Goal: Communication & Community: Answer question/provide support

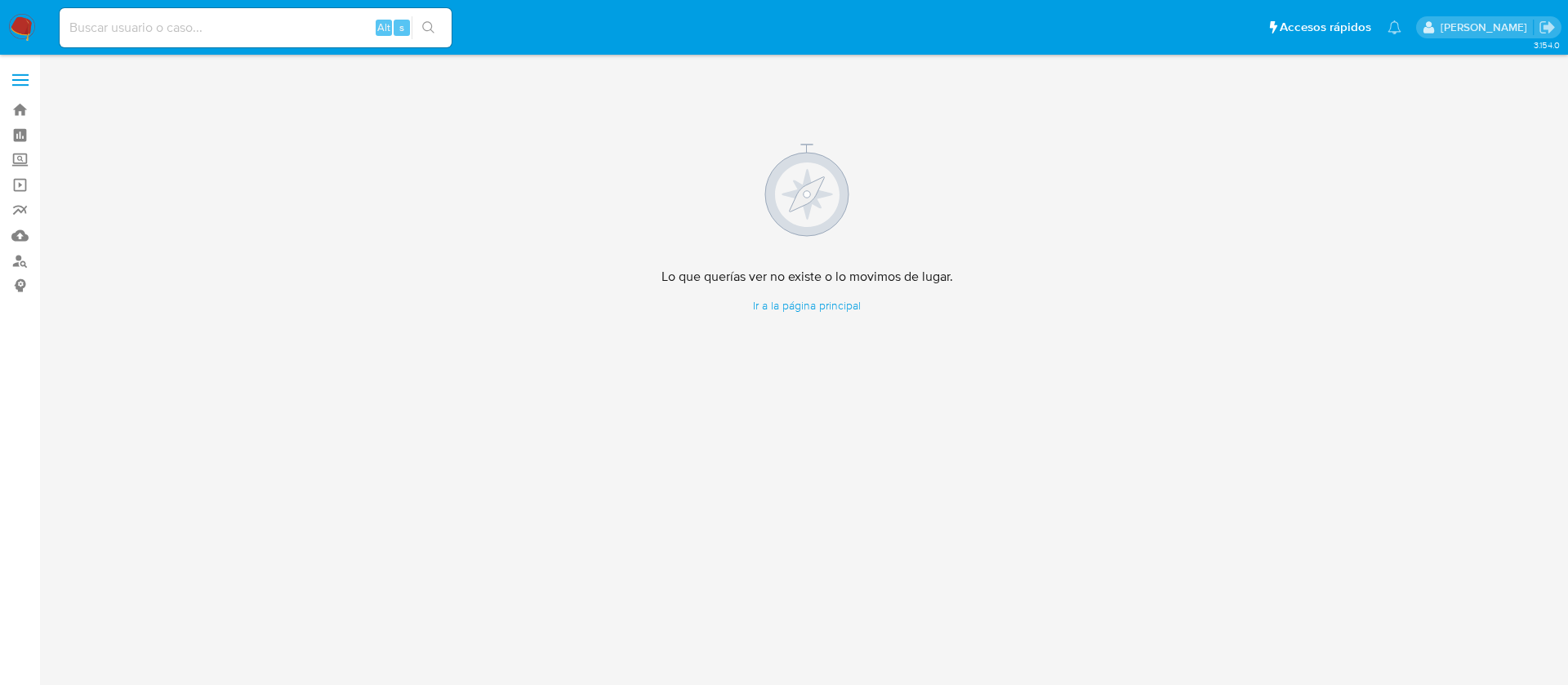
click at [31, 31] on img at bounding box center [22, 28] width 28 height 28
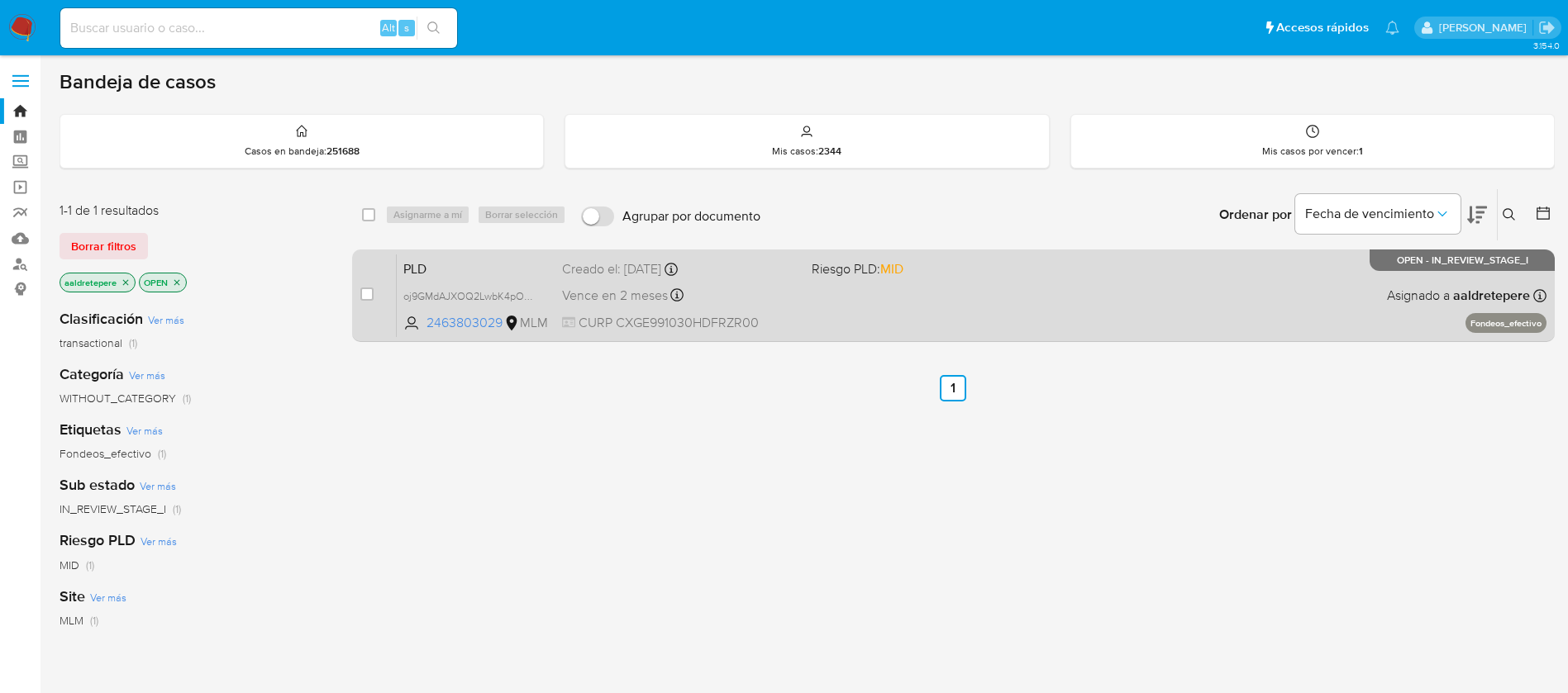
click at [890, 293] on div "PLD oj9GMdAJXOQ2LwbK4pOS2zwl 2463803029 MLM Riesgo PLD: MID Creado el: 12/08/20…" at bounding box center [971, 295] width 1150 height 84
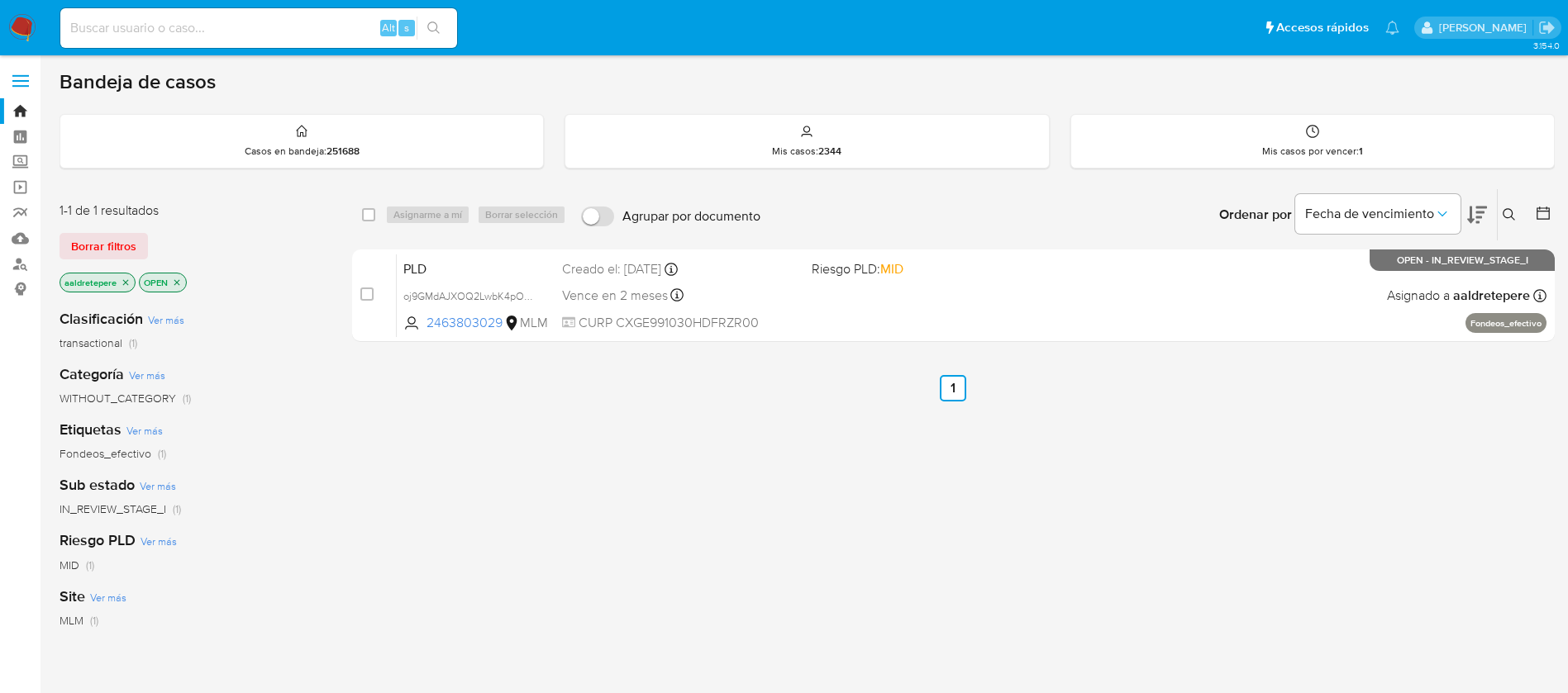
click at [7, 27] on nav "Pausado Ver notificaciones Alt s Accesos rápidos Presiona las siguientes teclas…" at bounding box center [784, 27] width 1568 height 55
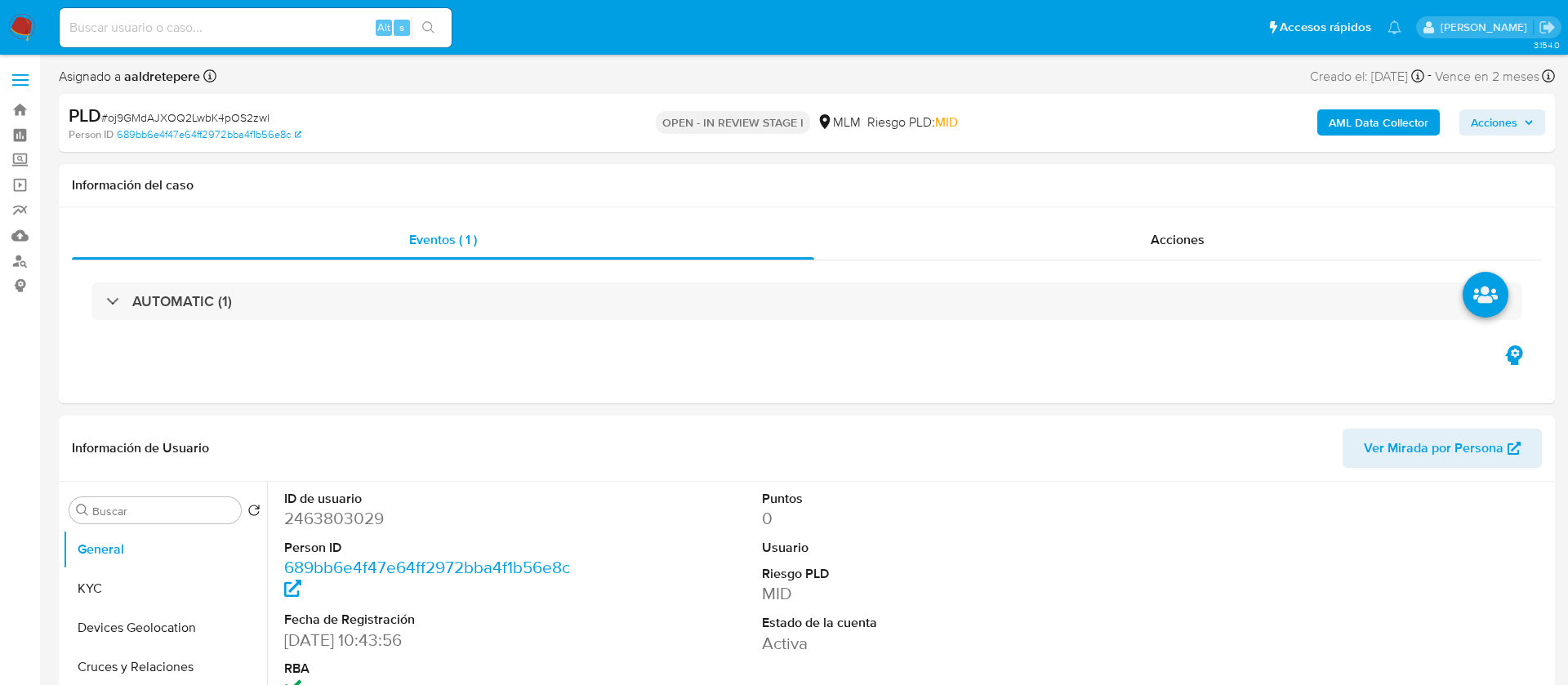
select select "10"
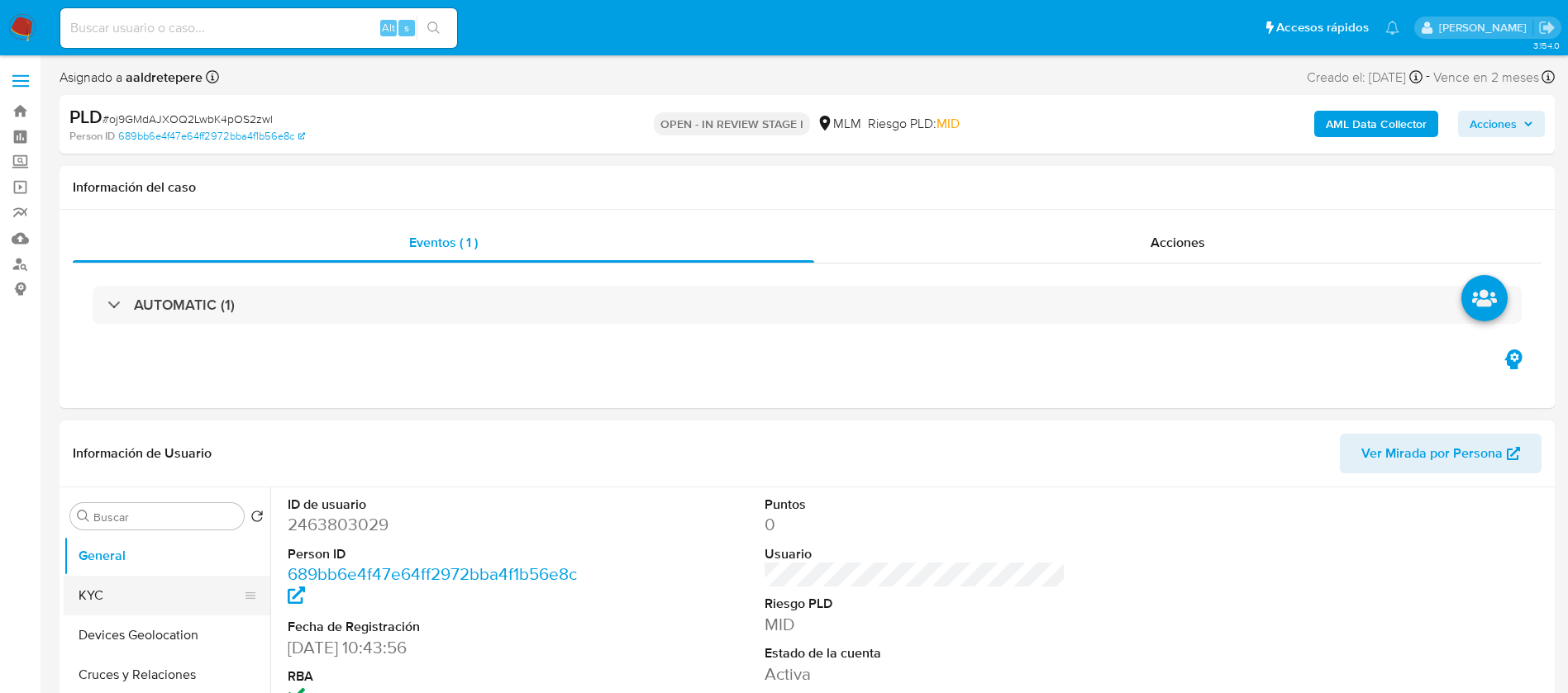
click at [131, 585] on button "KYC" at bounding box center [161, 595] width 194 height 39
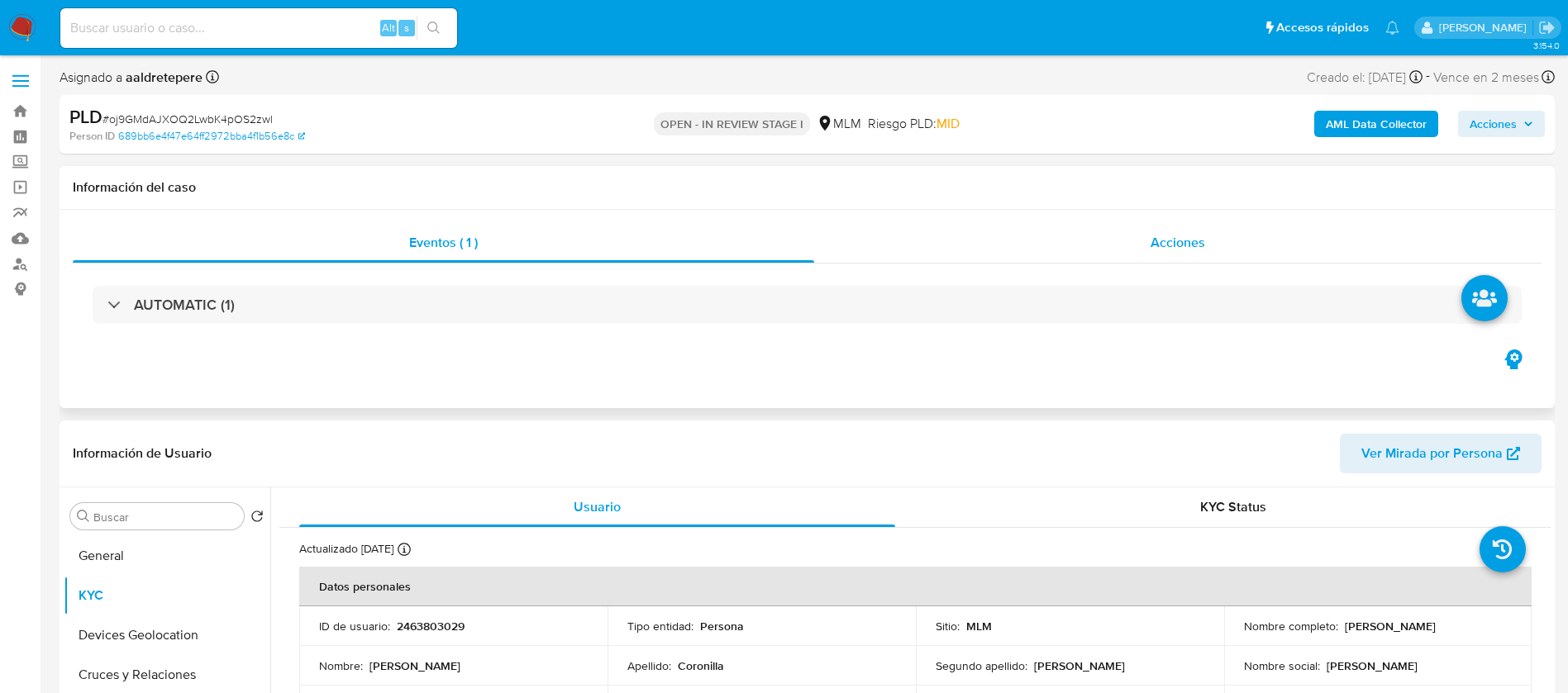
click at [1181, 238] on span "Acciones" at bounding box center [1178, 242] width 54 height 19
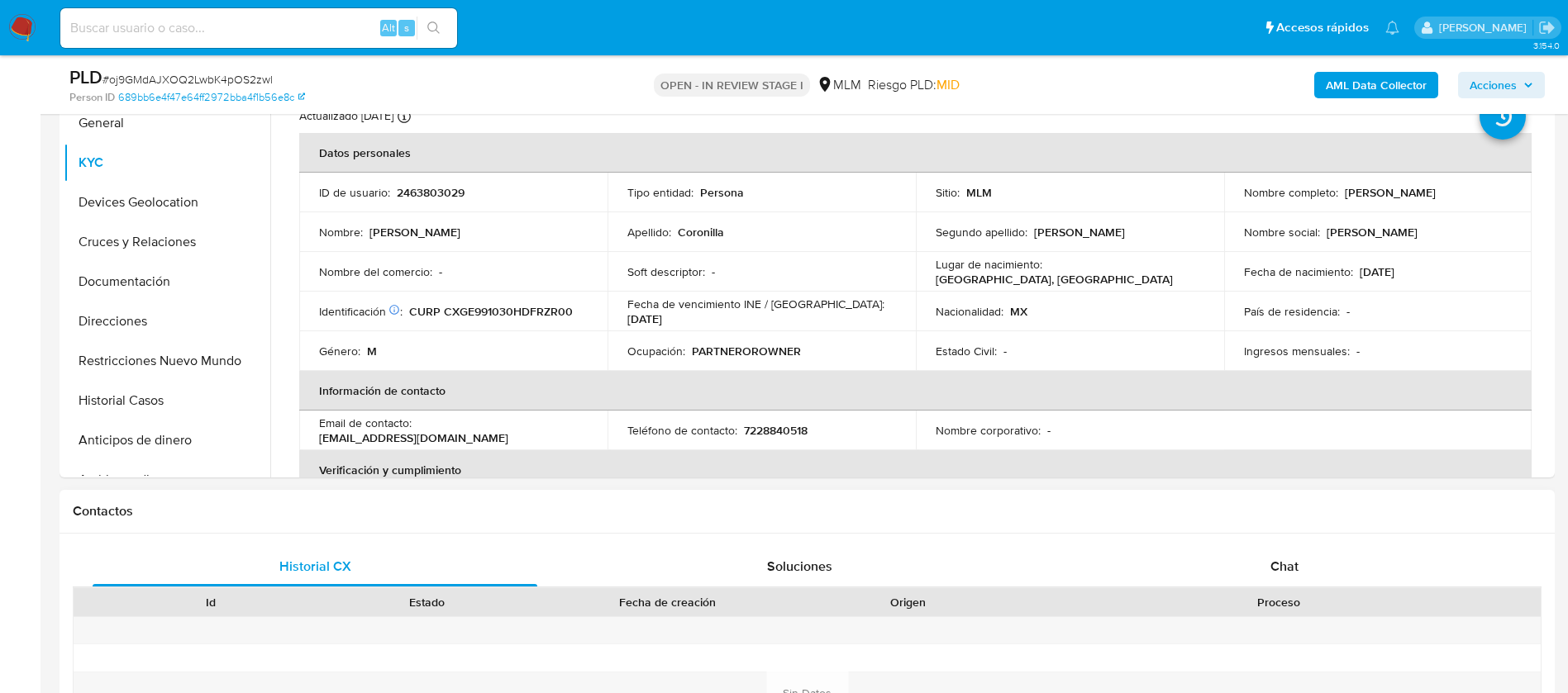
scroll to position [744, 0]
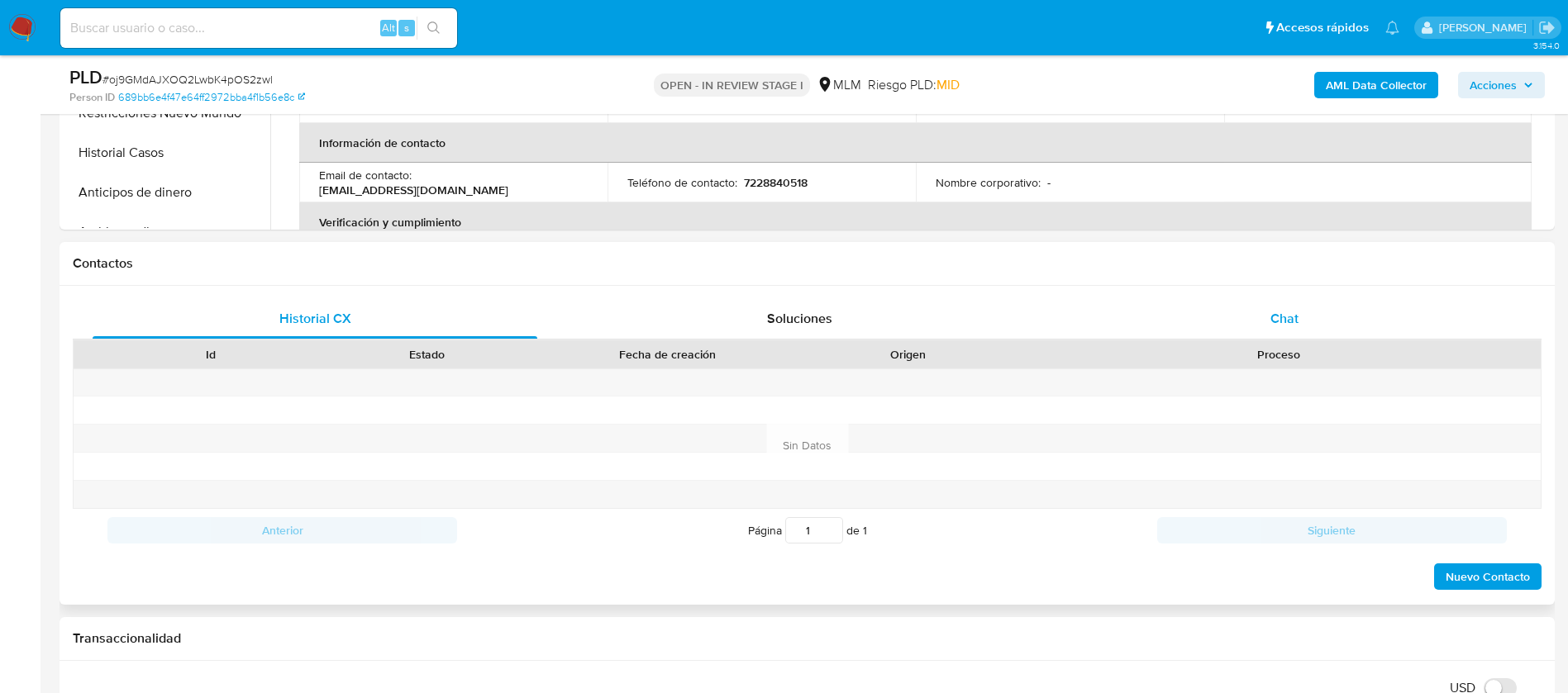
drag, startPoint x: 1288, startPoint y: 320, endPoint x: 1290, endPoint y: 328, distance: 8.2
click at [1288, 327] on span "Chat" at bounding box center [1285, 318] width 28 height 19
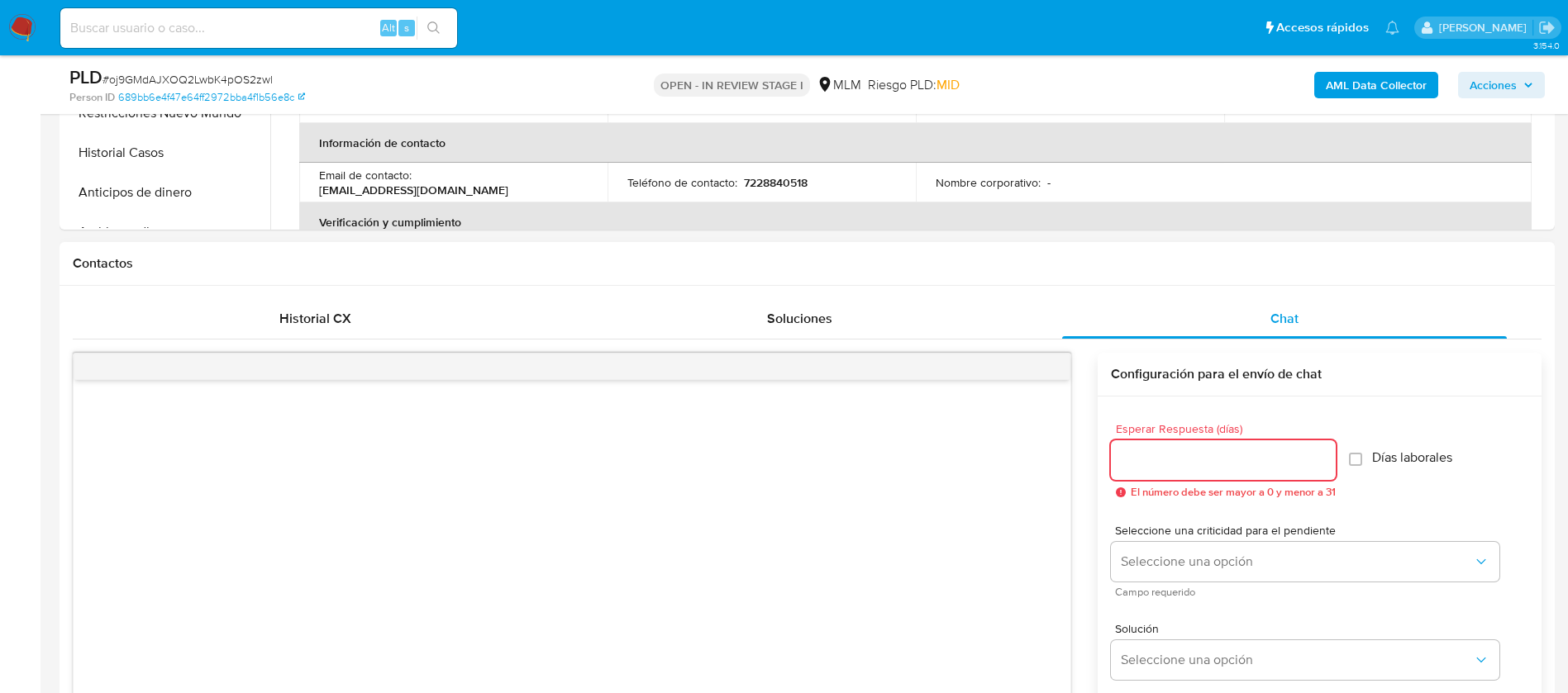
click at [1286, 451] on input "Esperar Respuesta (días)" at bounding box center [1223, 460] width 225 height 22
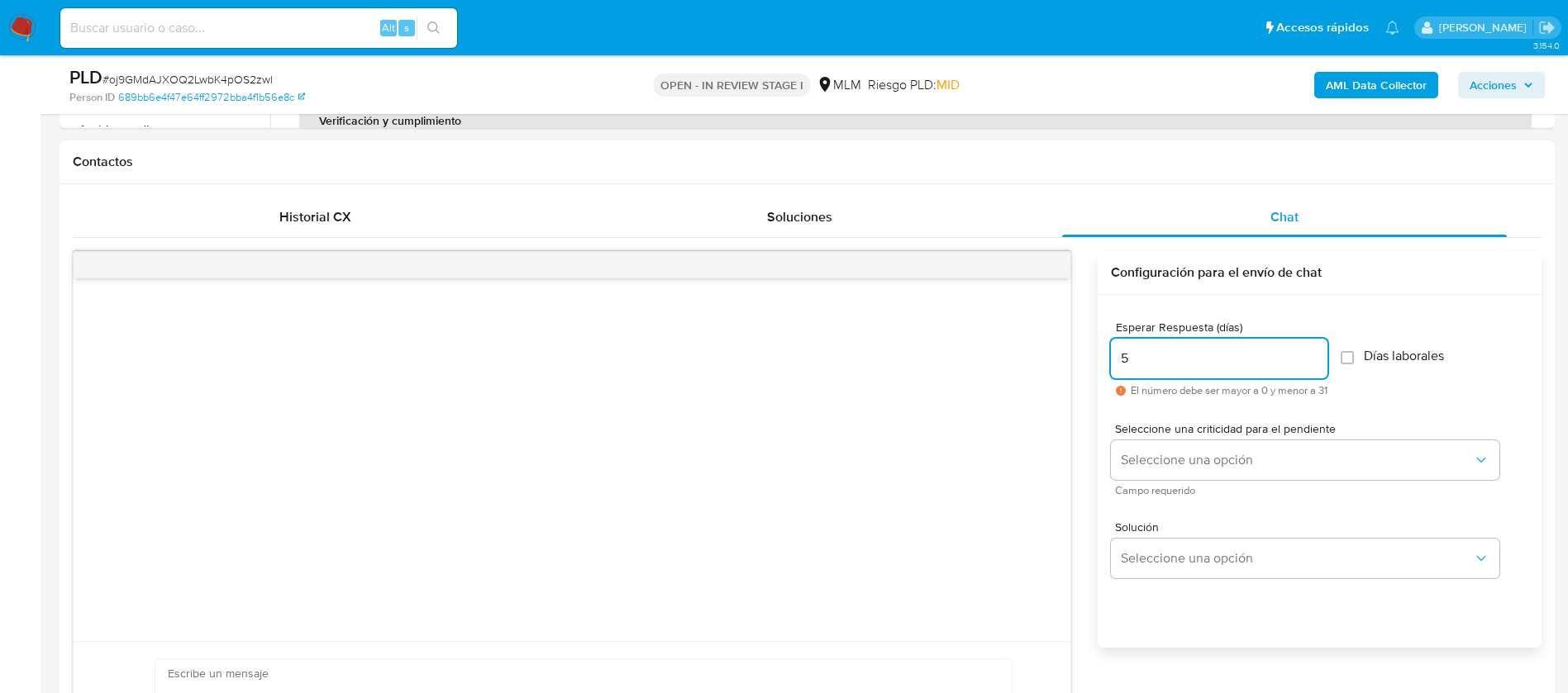
scroll to position [868, 0]
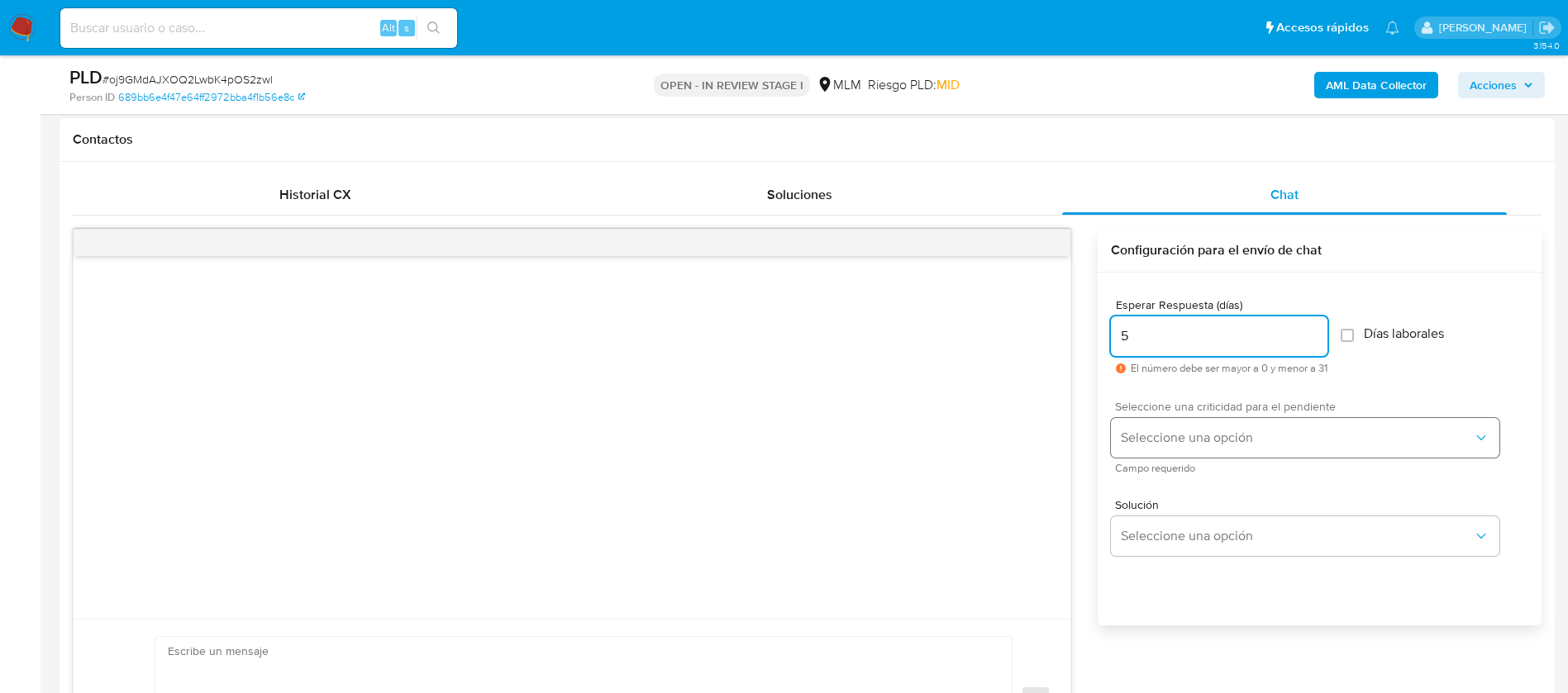
type input "5"
click at [1228, 430] on span "Seleccione una opción" at bounding box center [1296, 439] width 352 height 17
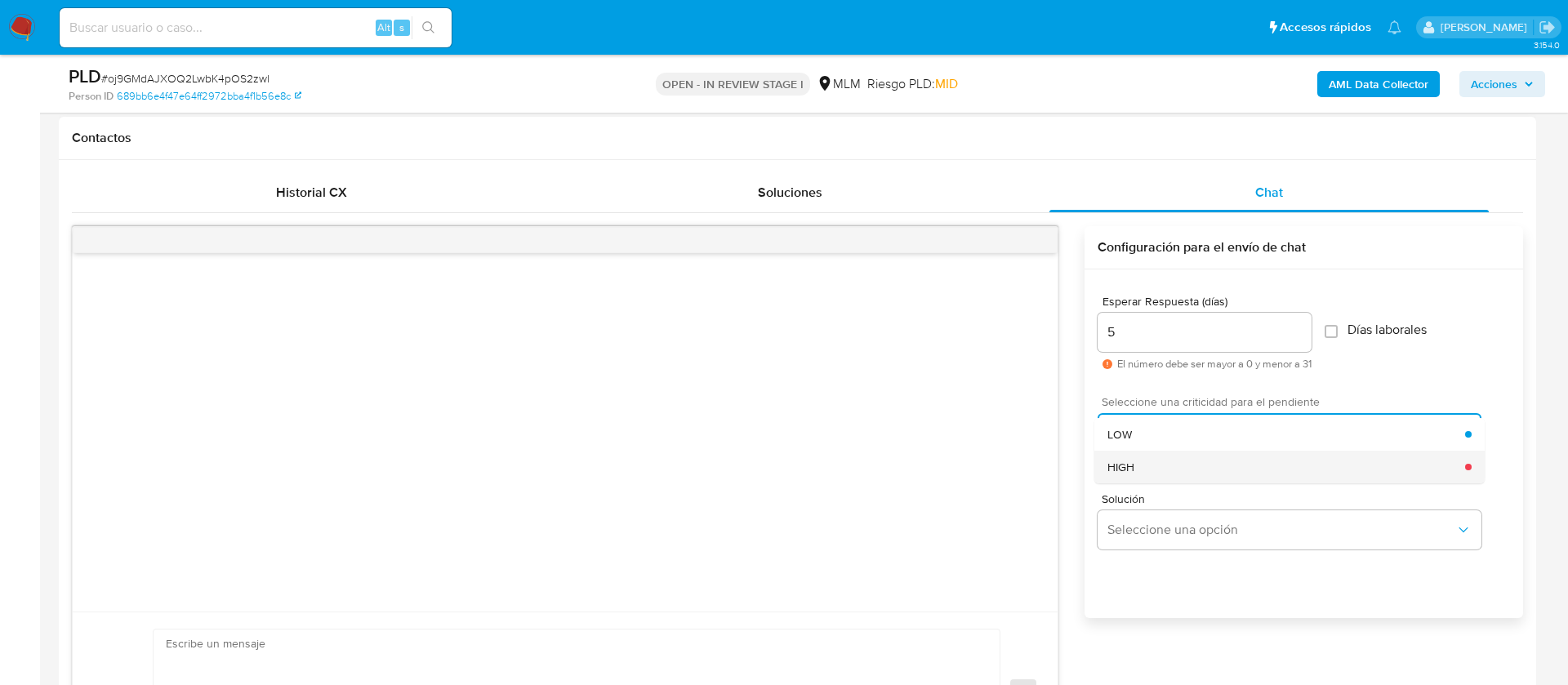
click at [1151, 459] on div "HIGH" at bounding box center [1285, 467] width 357 height 32
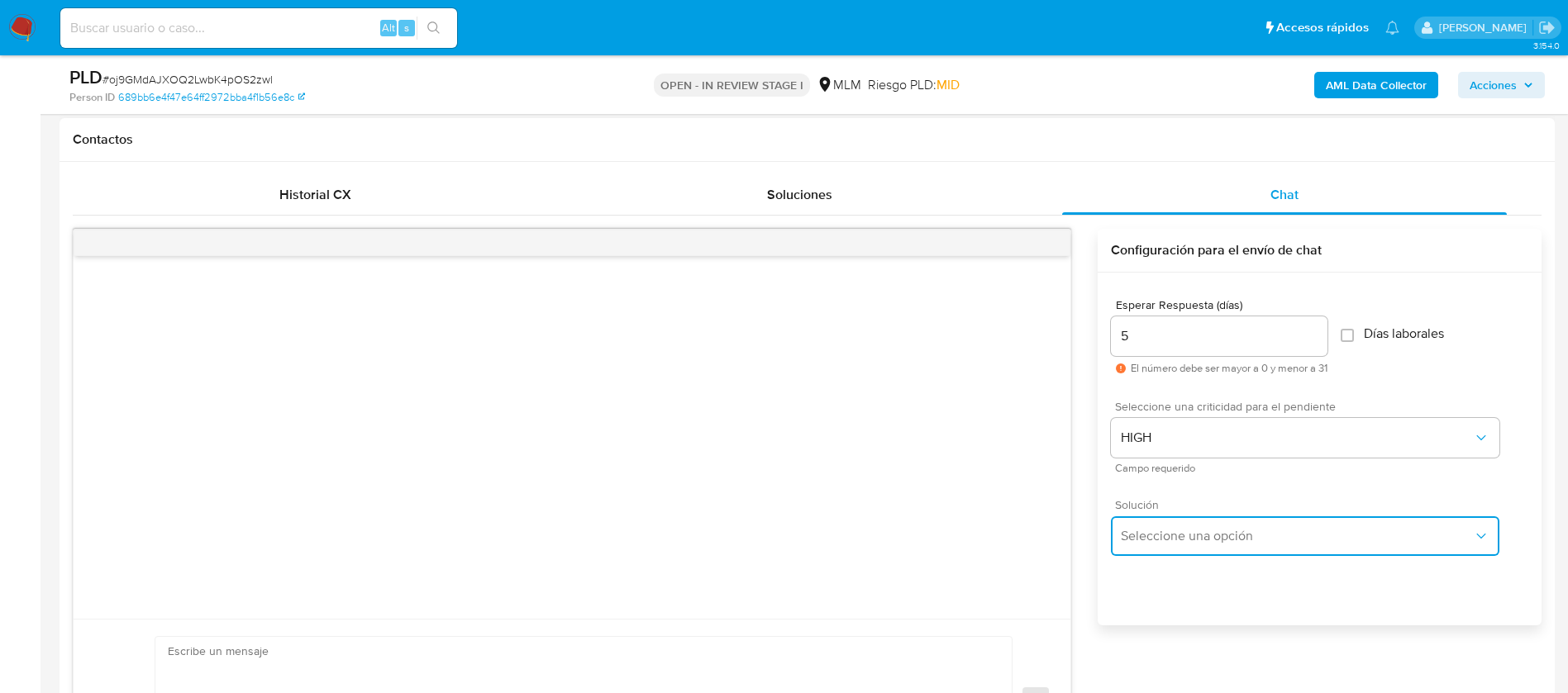
click at [1151, 521] on button "Seleccione una opción" at bounding box center [1306, 536] width 389 height 39
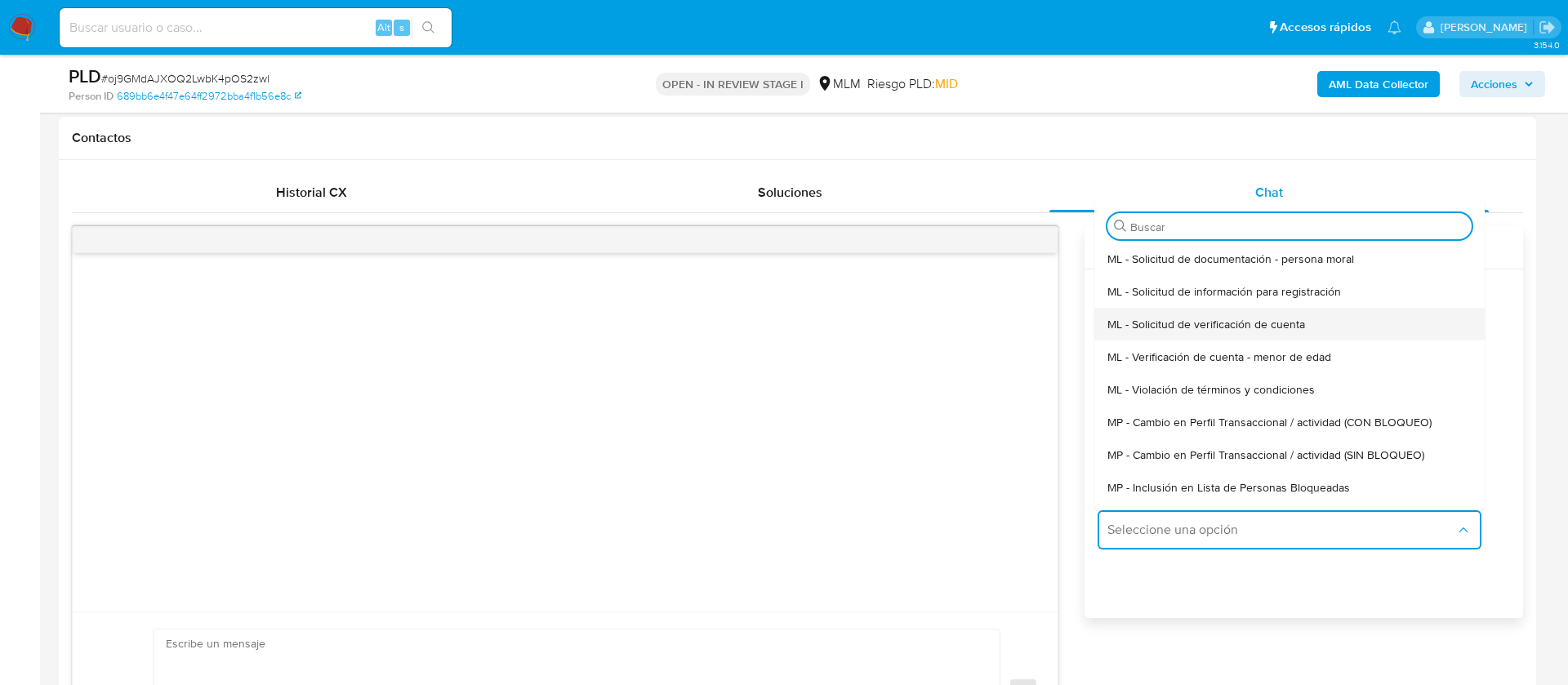
click at [1187, 323] on span "ML - Solicitud de verificación de cuenta" at bounding box center [1205, 324] width 198 height 15
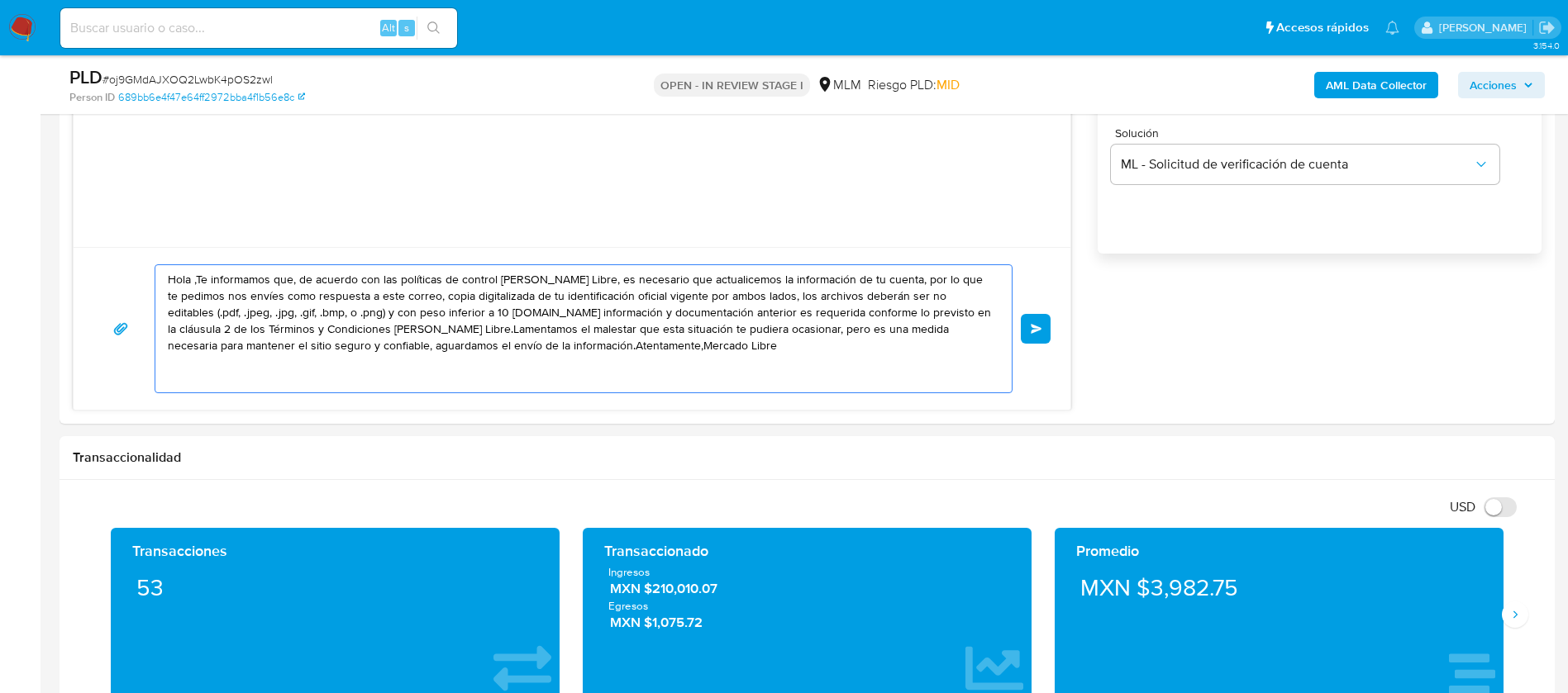
drag, startPoint x: 693, startPoint y: 363, endPoint x: 0, endPoint y: 9, distance: 778.2
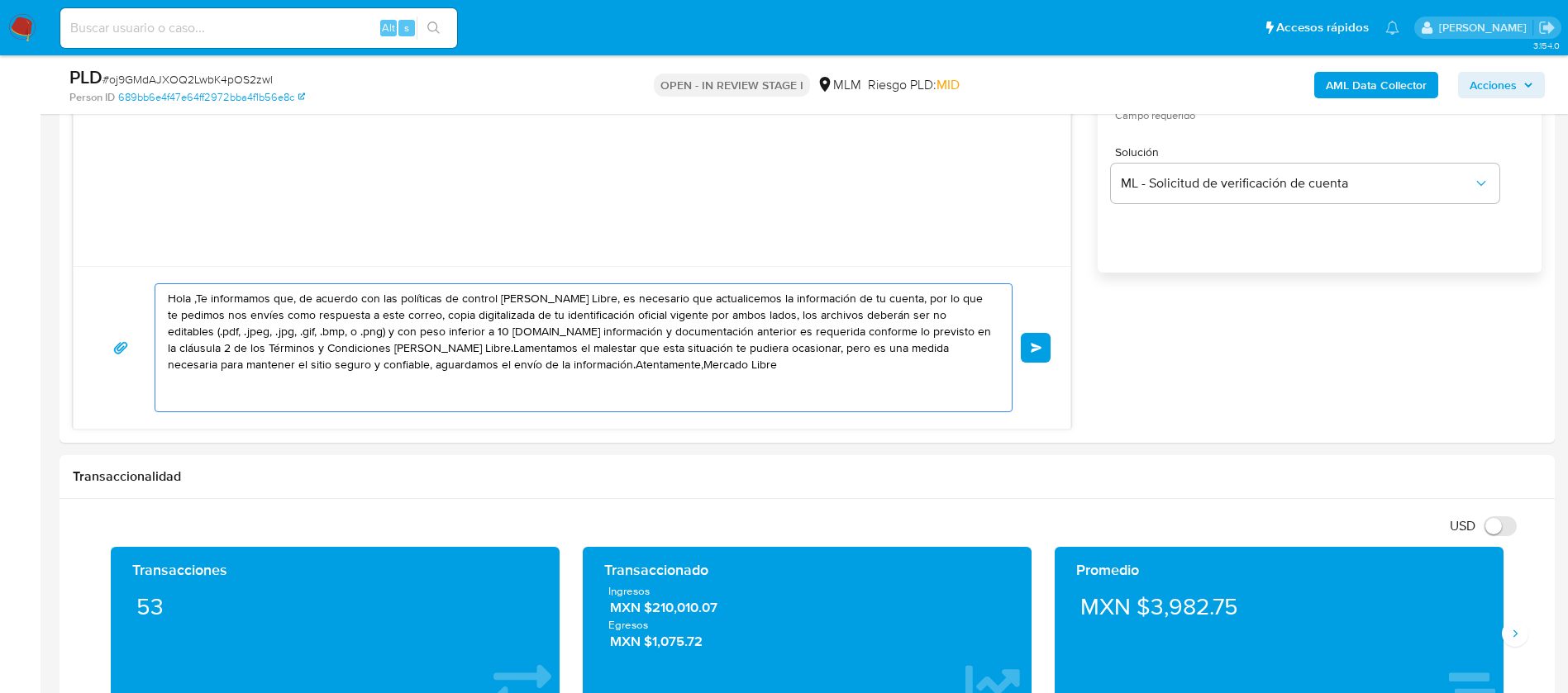
paste textarea "ESTIMADO ERNESTO RODRIGO CORONILLA GUZMAN Te comunicamos que se ha identificado…"
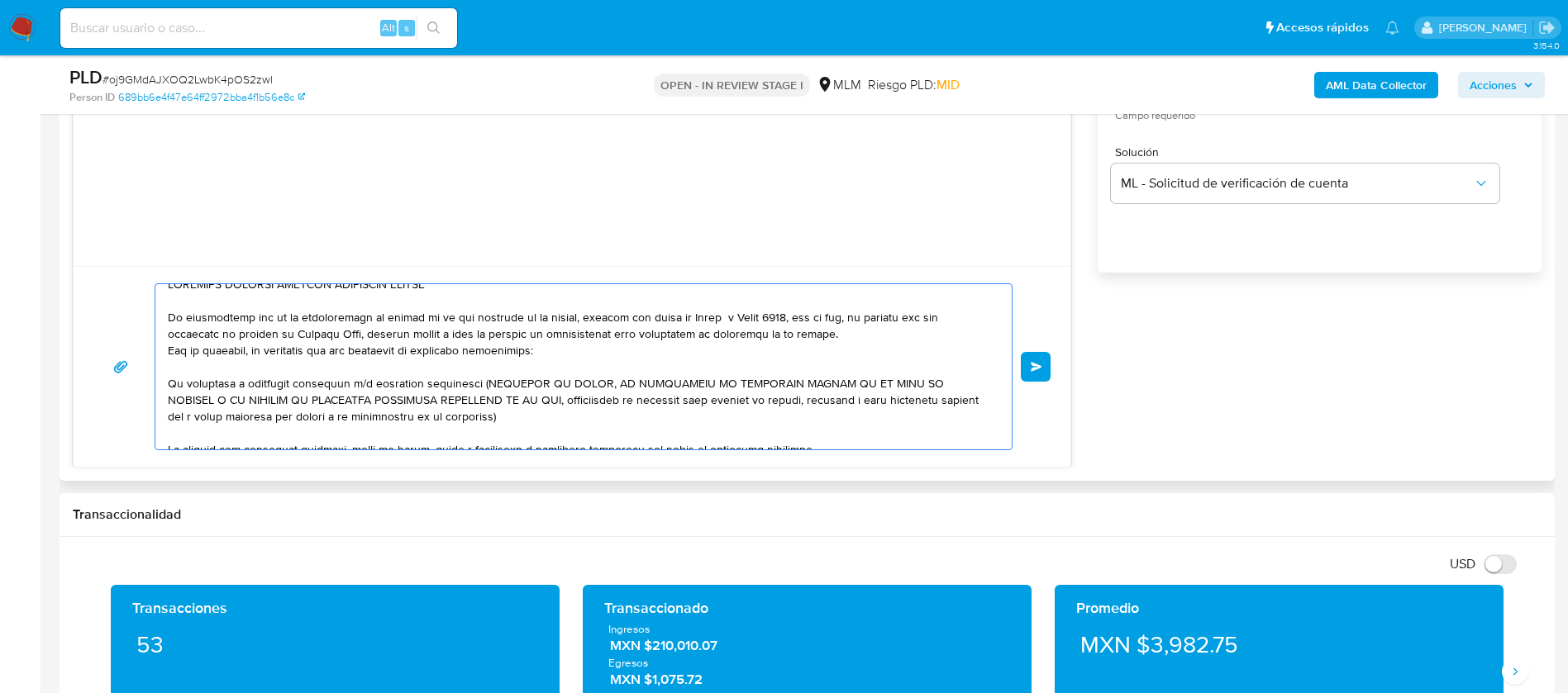
scroll to position [0, 0]
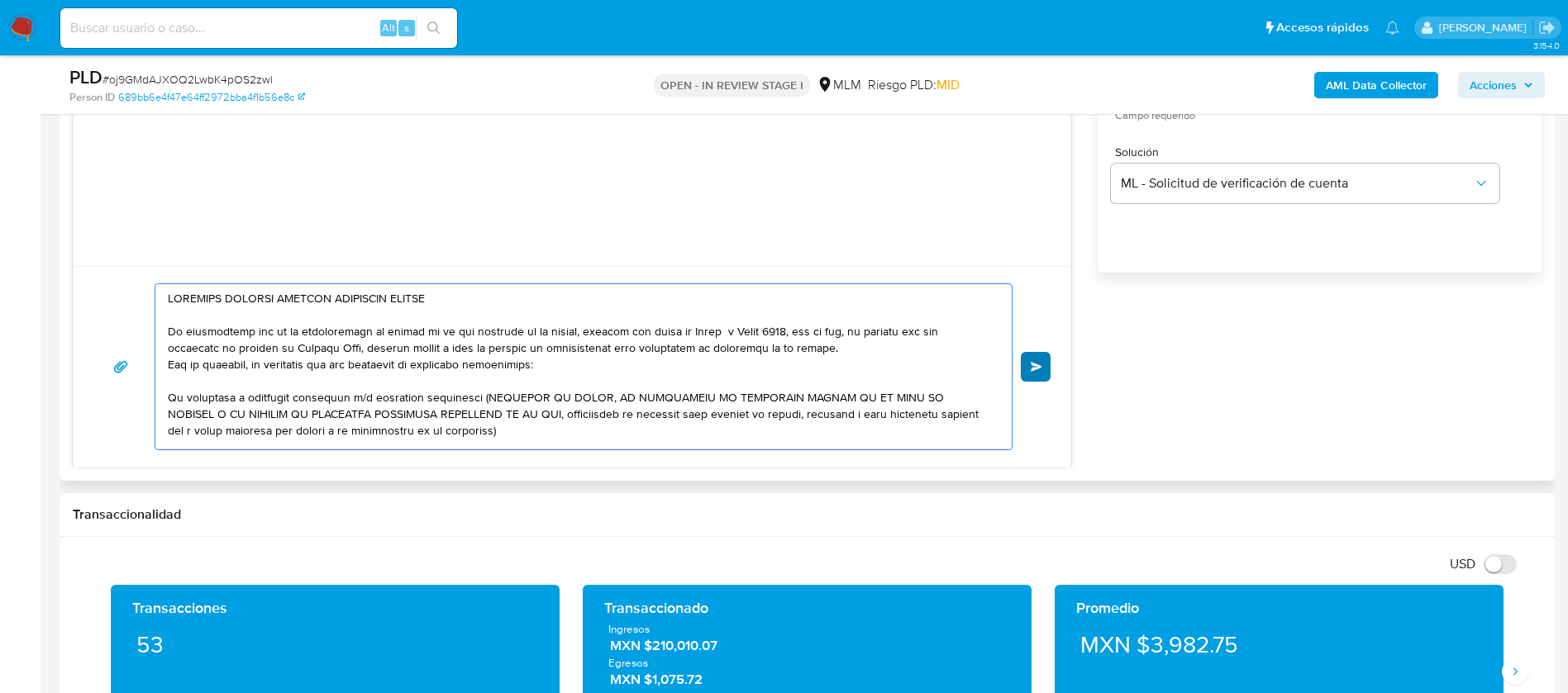
type textarea "ESTIMADO ERNESTO RODRIGO CORONILLA GUZMAN Te comunicamos que se ha identificado…"
drag, startPoint x: 1035, startPoint y: 364, endPoint x: 1046, endPoint y: 328, distance: 37.6
click at [1042, 360] on button "Enviar" at bounding box center [1036, 367] width 30 height 30
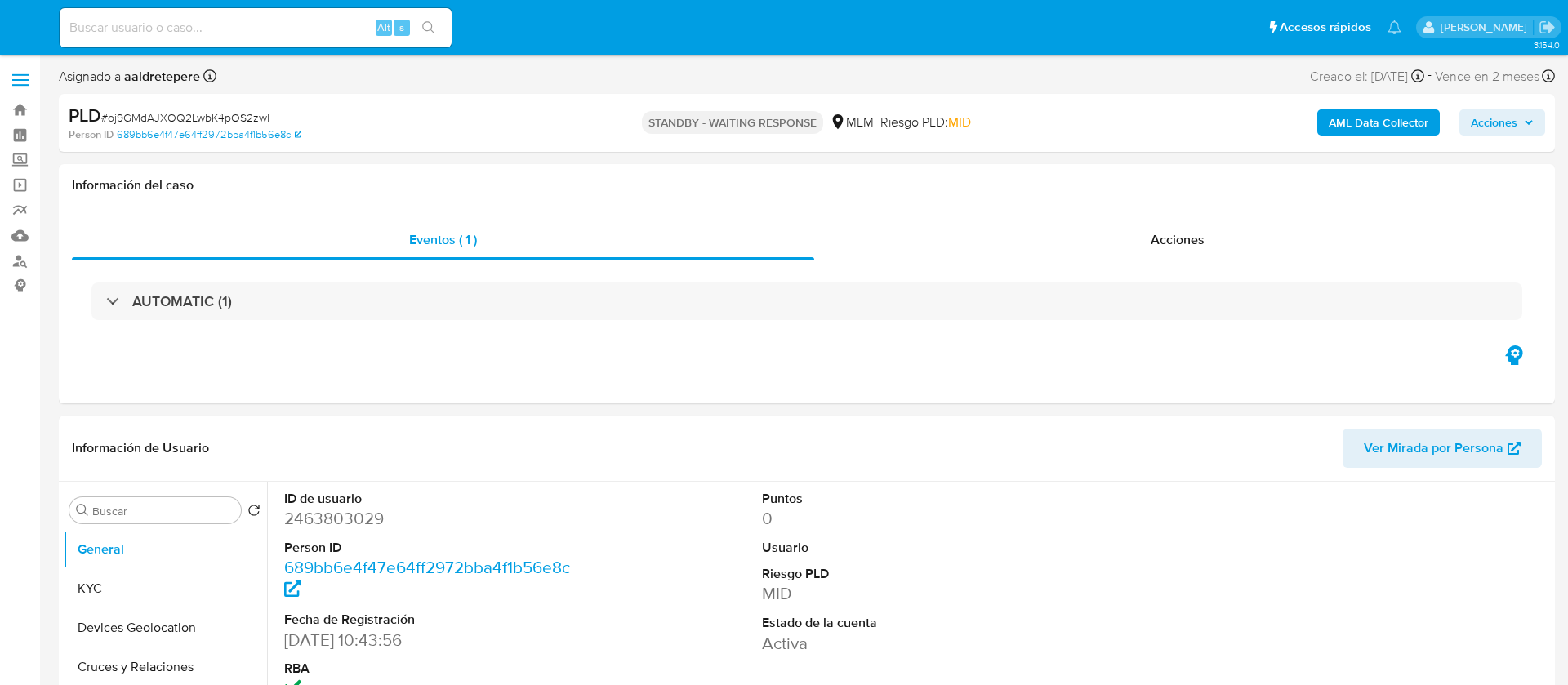
select select "10"
